Goal: Task Accomplishment & Management: Manage account settings

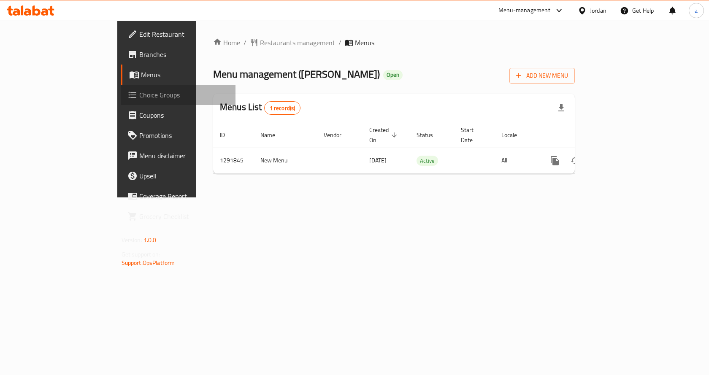
click at [121, 101] on link "Choice Groups" at bounding box center [178, 95] width 115 height 20
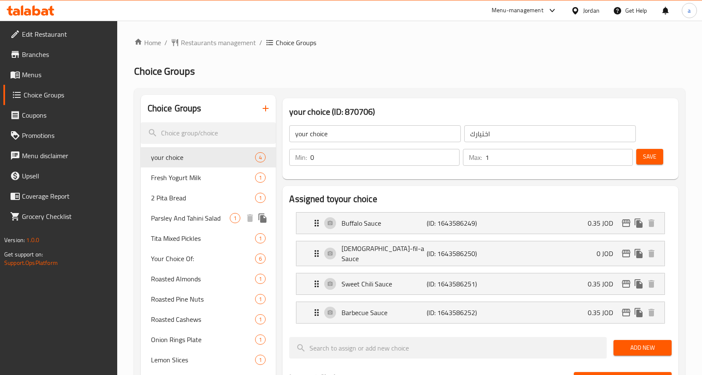
click at [183, 199] on span "2 Pita Bread" at bounding box center [203, 198] width 105 height 10
type input "2 Pita Bread"
type input "2 خبز بيتا"
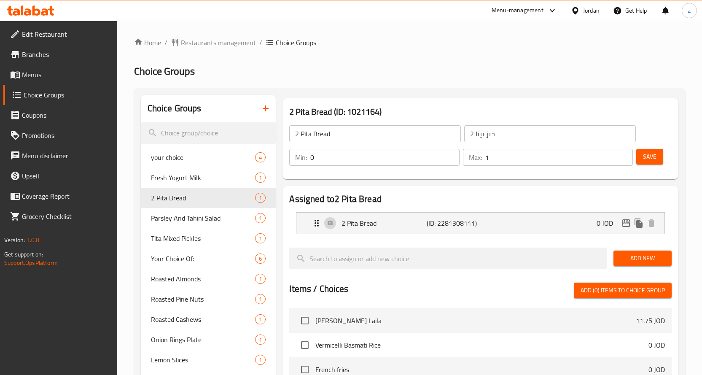
click at [381, 30] on div "Home / Restaurants management / Choice Groups Choice Groups Choice Groups your …" at bounding box center [409, 330] width 585 height 619
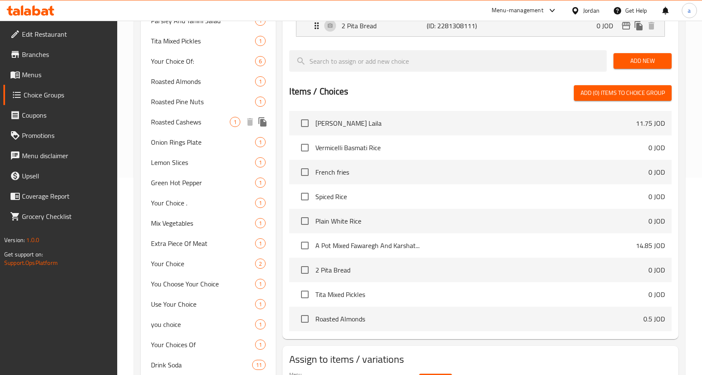
scroll to position [138, 0]
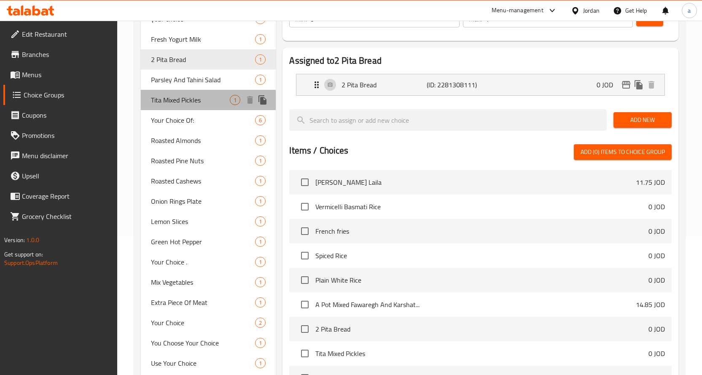
click at [198, 101] on span "Tita Mixed Pickles" at bounding box center [190, 100] width 79 height 10
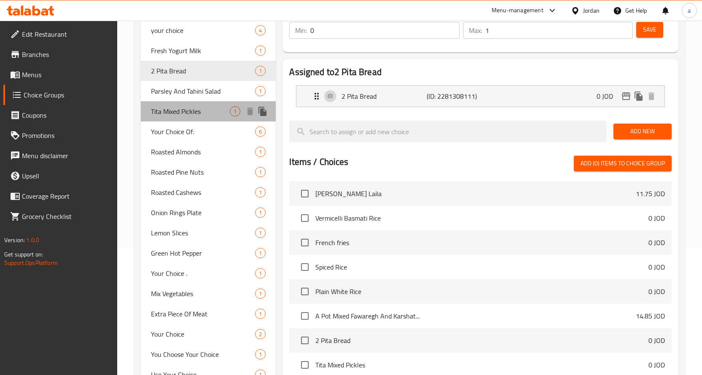
type input "Tita Mixed Pickles"
type input "مخلل تيتا المشكل"
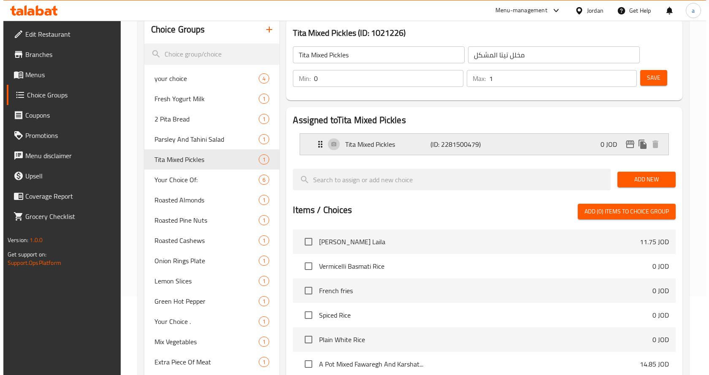
scroll to position [0, 0]
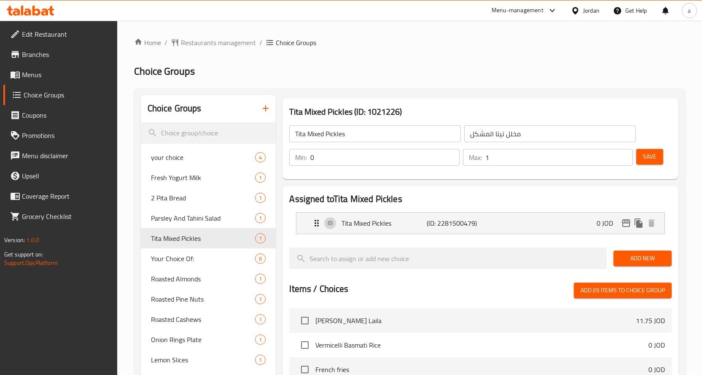
click at [449, 57] on div "Home / Restaurants management / Choice Groups Choice Groups Choice Groups your …" at bounding box center [409, 330] width 551 height 585
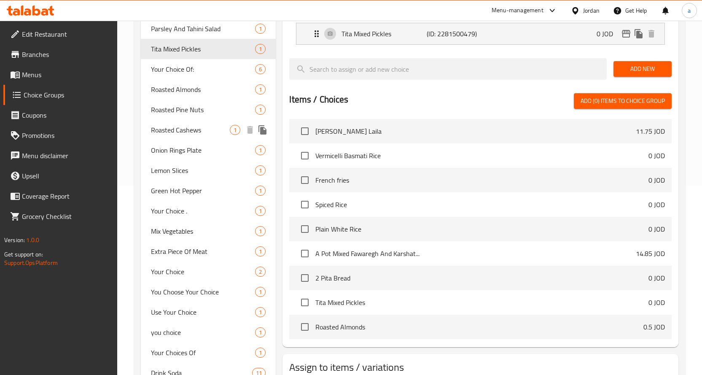
scroll to position [96, 0]
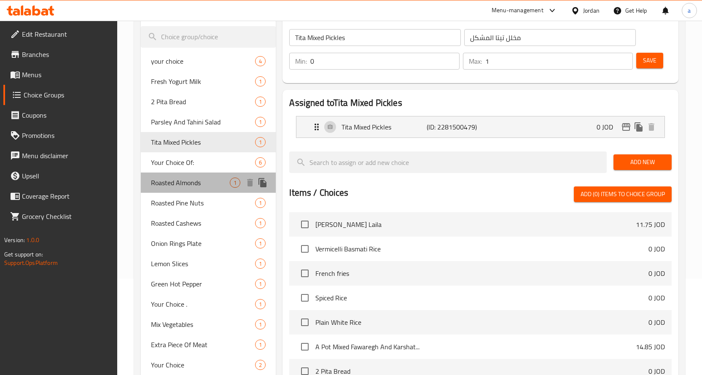
click at [201, 182] on span "Roasted Almonds" at bounding box center [190, 183] width 79 height 10
type input "Roasted Almonds"
type input "لوز محمص"
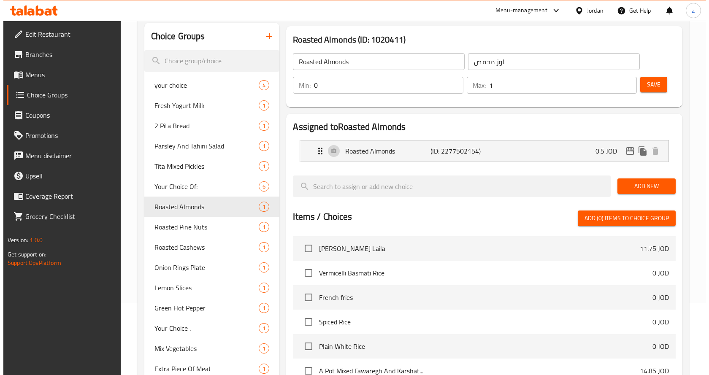
scroll to position [0, 0]
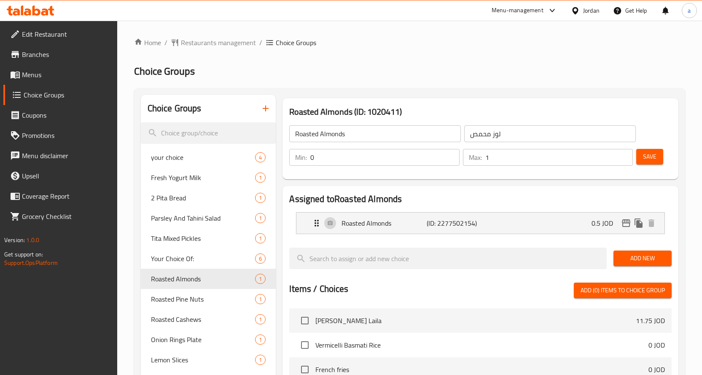
click at [452, 77] on h2 "Choice Groups" at bounding box center [409, 71] width 551 height 13
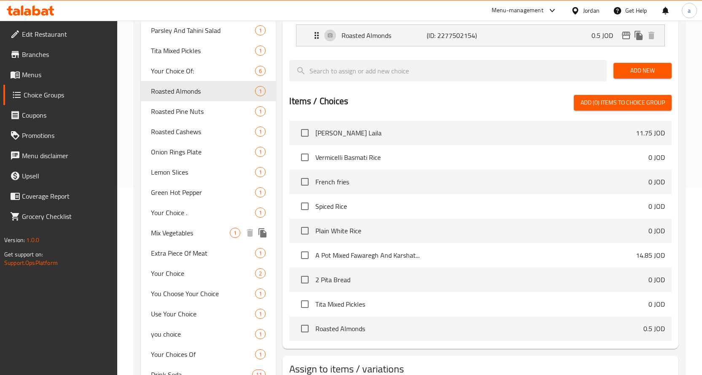
scroll to position [54, 0]
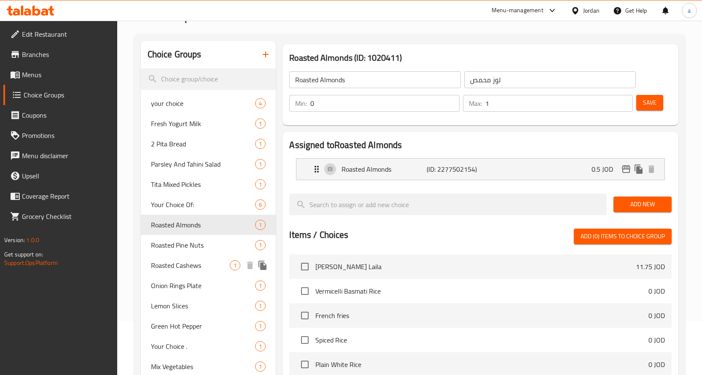
click at [208, 267] on span "Roasted Cashews" at bounding box center [190, 265] width 79 height 10
type input "Roasted Cashews"
type input "كاجو محمص"
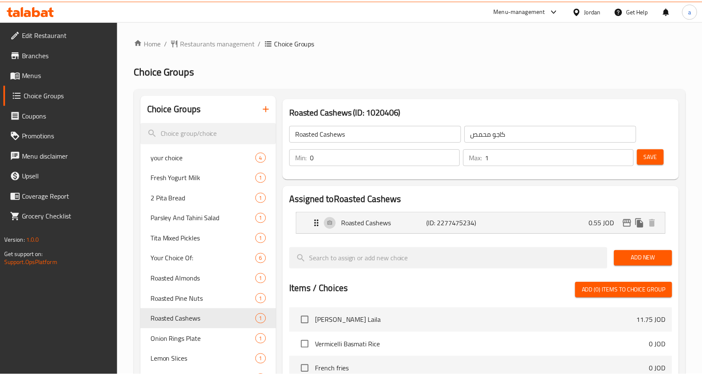
scroll to position [265, 0]
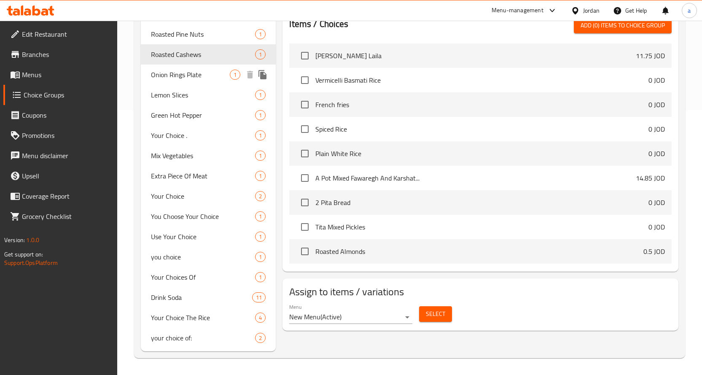
drag, startPoint x: 212, startPoint y: 76, endPoint x: 342, endPoint y: 187, distance: 171.1
click at [212, 76] on span "Onion Rings Plate" at bounding box center [190, 75] width 79 height 10
type input "Onion Rings Plate"
type input "طبق حلقات بصل"
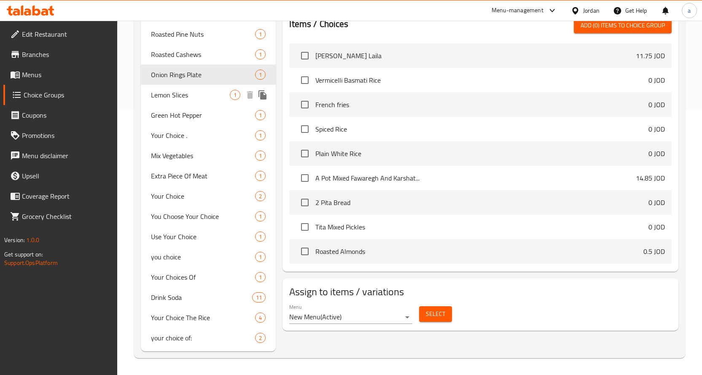
click at [201, 94] on span "Lemon Slices" at bounding box center [190, 95] width 79 height 10
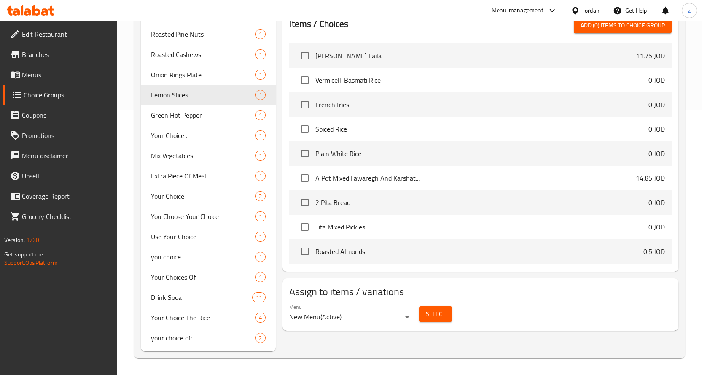
type input "Lemon Slices"
type input "[PERSON_NAME]"
drag, startPoint x: 208, startPoint y: 121, endPoint x: 223, endPoint y: 135, distance: 19.7
click at [208, 121] on div "Green Hot Pepper 1" at bounding box center [208, 115] width 135 height 20
type input "Green Hot Pepper"
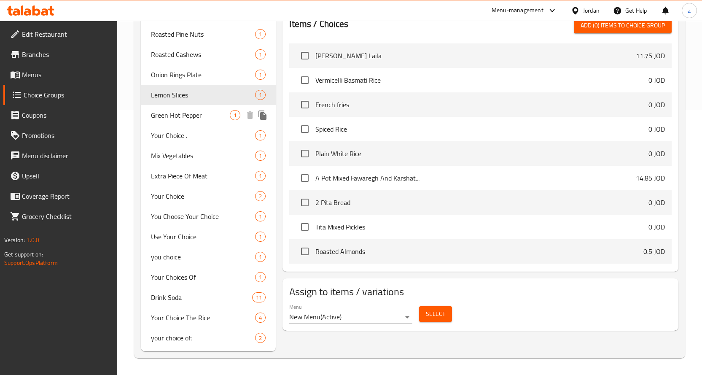
type input "فلفل اخضر حار"
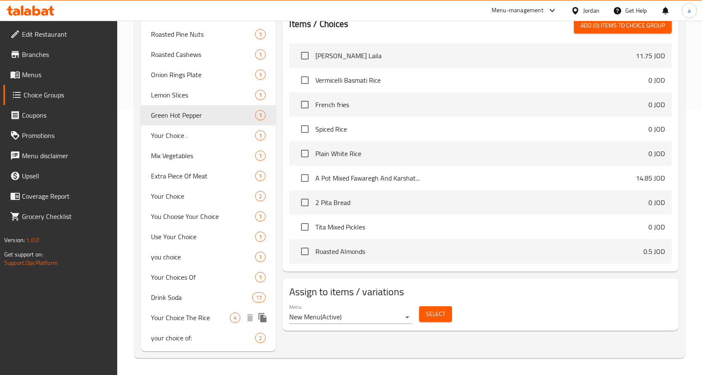
drag, startPoint x: 201, startPoint y: 324, endPoint x: 314, endPoint y: 304, distance: 114.8
click at [201, 324] on div "Your Choice The Rice 4" at bounding box center [208, 318] width 135 height 20
type input "Your Choice The Rice"
type input "اختياراتك"
type input "1"
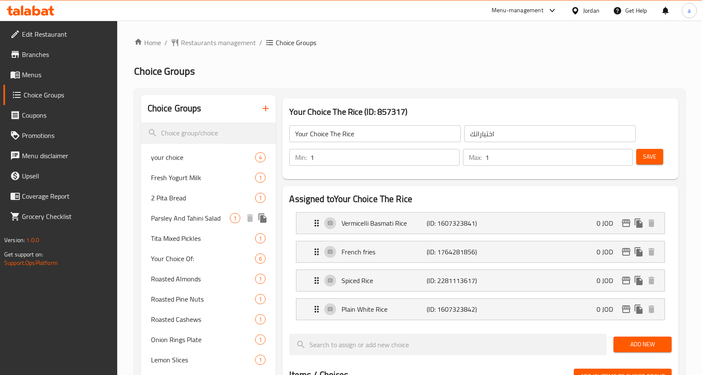
scroll to position [295, 0]
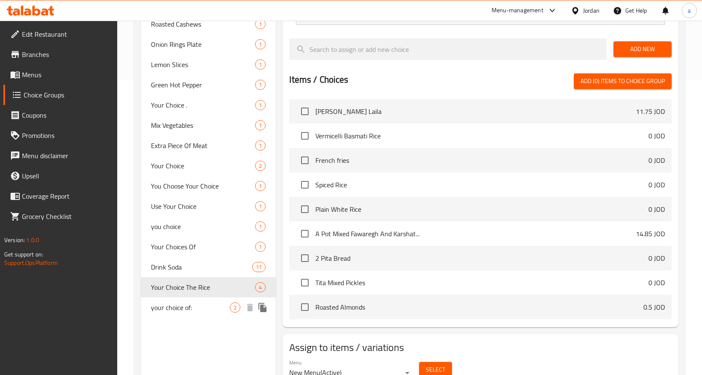
click at [201, 305] on span "your choice of:" at bounding box center [190, 307] width 79 height 10
type input "your choice of:"
type input "إختيارك من :"
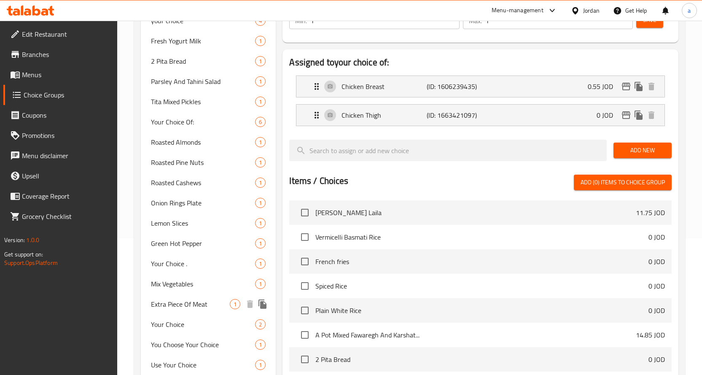
scroll to position [211, 0]
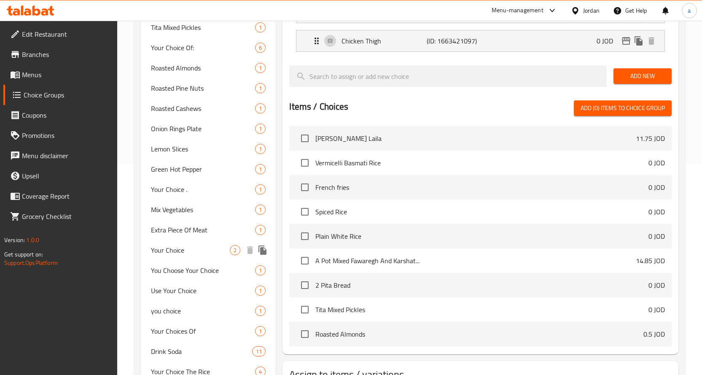
click at [183, 251] on span "Your Choice" at bounding box center [190, 250] width 79 height 10
type input "Your Choice"
type input "اختيارك"
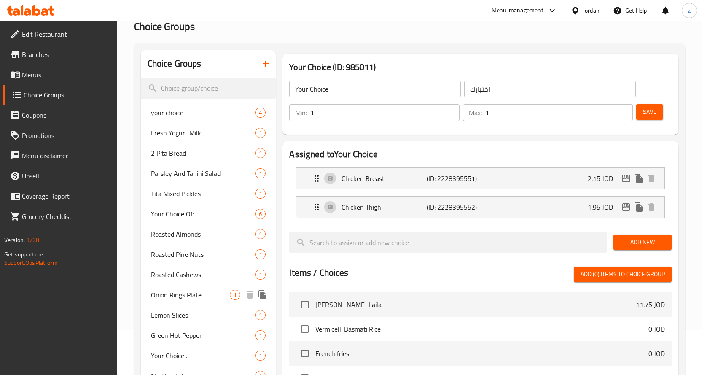
scroll to position [169, 0]
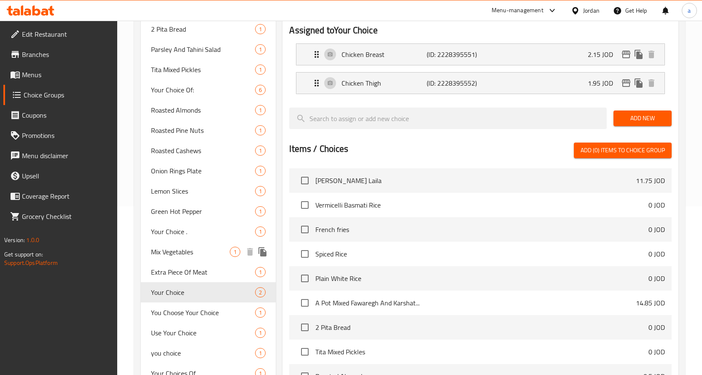
click at [195, 254] on span "Mix Vegetables" at bounding box center [190, 252] width 79 height 10
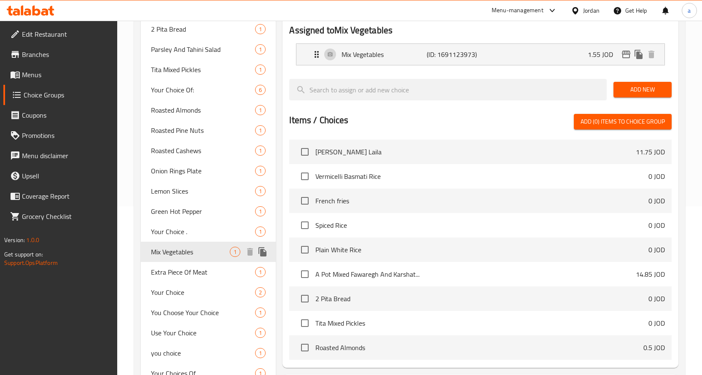
type input "Mix Vegetables"
type input "خضره مشكله"
type input "0"
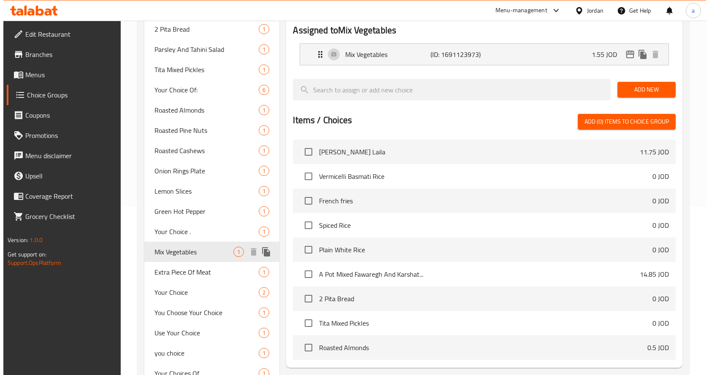
scroll to position [0, 0]
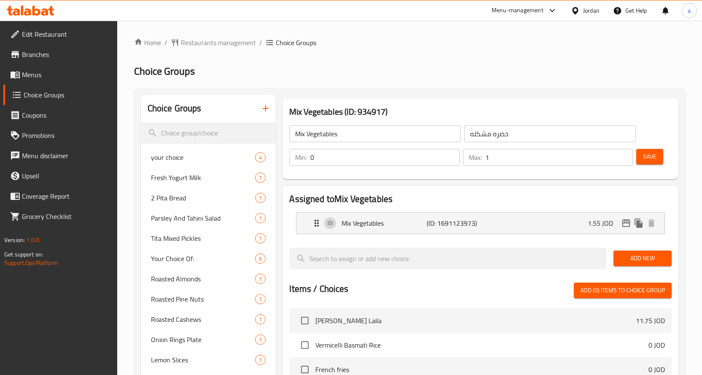
click at [527, 66] on h2 "Choice Groups" at bounding box center [409, 71] width 551 height 13
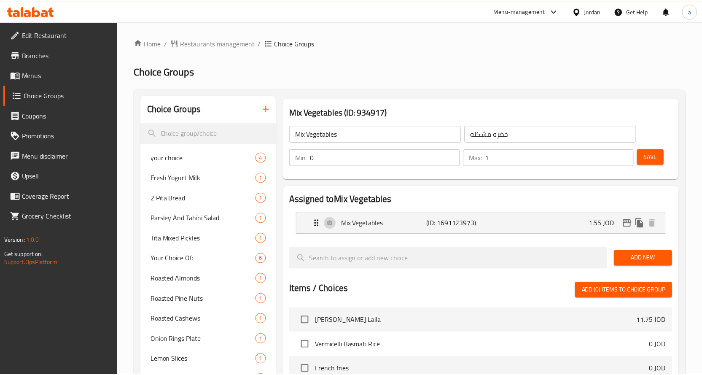
scroll to position [265, 0]
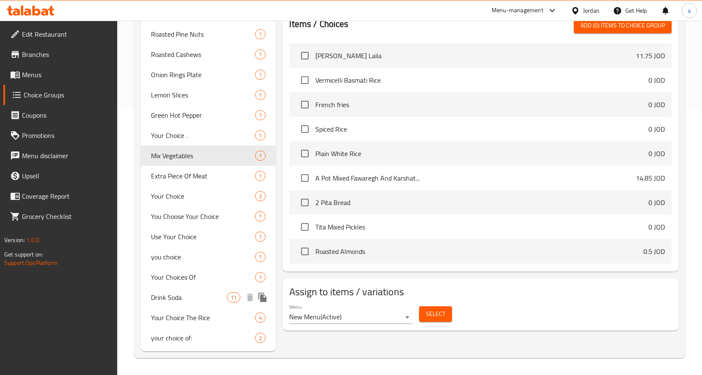
click at [184, 304] on div "Drink Soda 11" at bounding box center [208, 297] width 135 height 20
type input "Drink Soda"
type input "شرب الصودا"
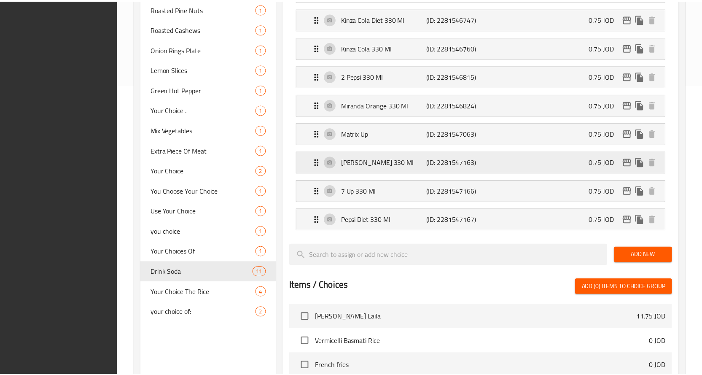
scroll to position [534, 0]
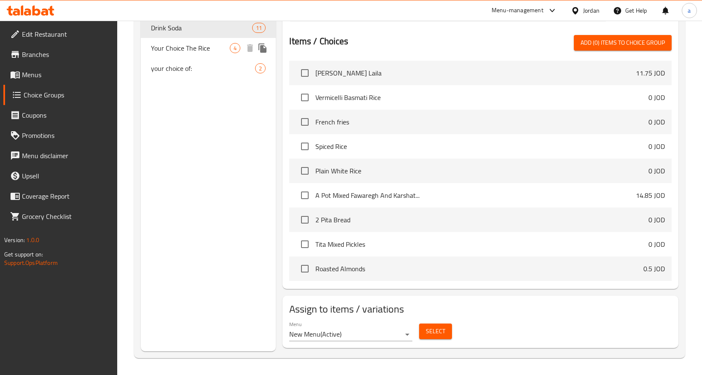
click at [203, 52] on span "Your Choice The Rice" at bounding box center [190, 48] width 79 height 10
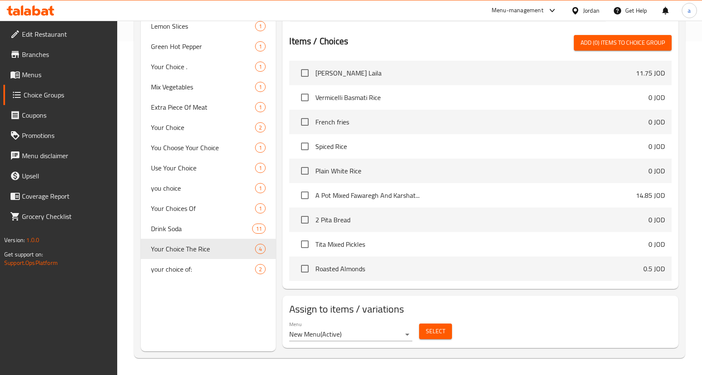
type input "Your Choice The Rice"
type input "اختياراتك"
type input "1"
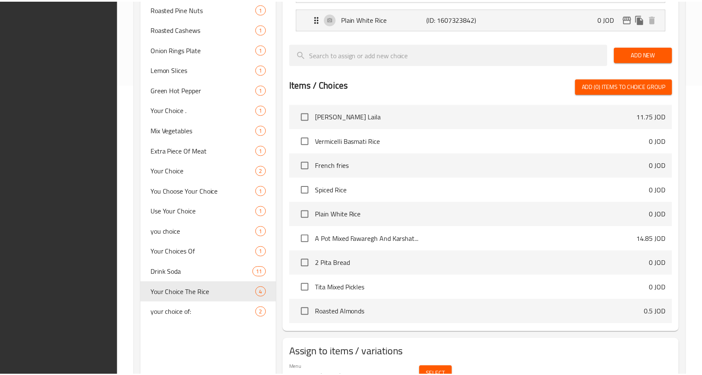
scroll to position [334, 0]
